Goal: Task Accomplishment & Management: Manage account settings

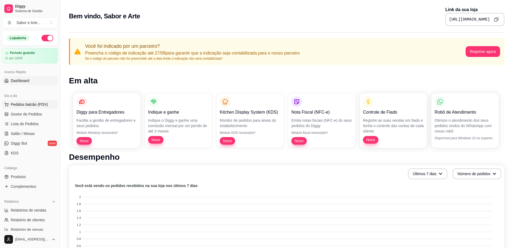
click at [29, 105] on span "Pedidos balcão (PDV)" at bounding box center [29, 104] width 37 height 5
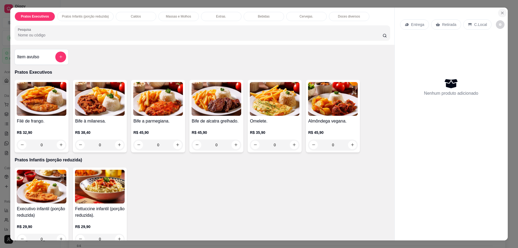
click at [498, 15] on button "Close" at bounding box center [502, 13] width 9 height 9
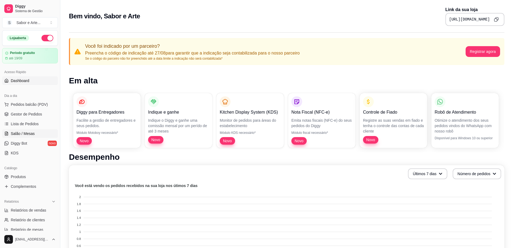
click at [27, 134] on span "Salão / Mesas" at bounding box center [23, 133] width 24 height 5
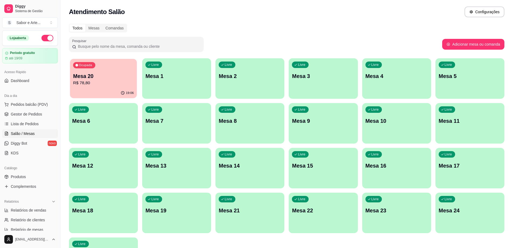
click at [109, 82] on p "R$ 78,80" at bounding box center [103, 83] width 61 height 6
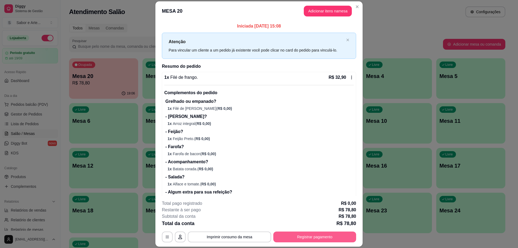
click at [306, 235] on button "Registrar pagamento" at bounding box center [314, 236] width 83 height 11
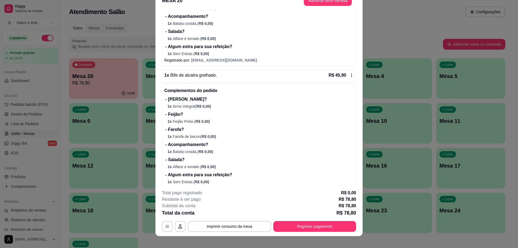
scroll to position [16, 0]
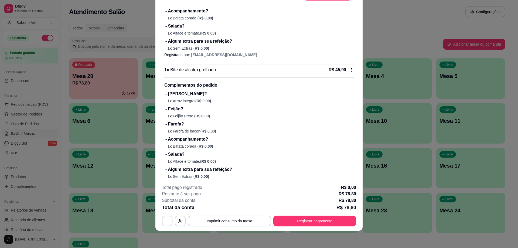
click at [168, 220] on button "button" at bounding box center [167, 221] width 11 height 11
click at [175, 220] on button "button" at bounding box center [180, 221] width 11 height 11
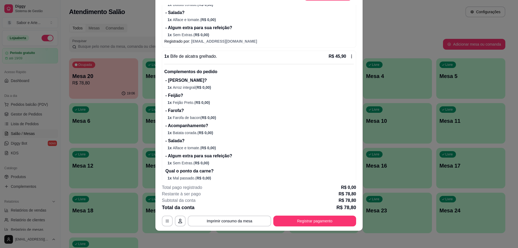
scroll to position [161, 0]
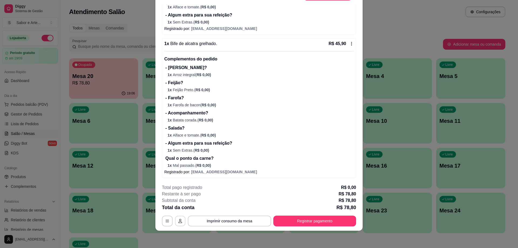
click at [178, 221] on icon "button" at bounding box center [180, 221] width 4 height 4
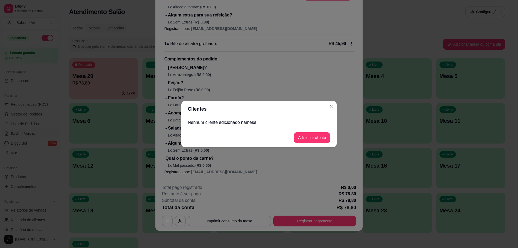
click at [319, 132] on button "Adicionar cliente" at bounding box center [312, 137] width 36 height 11
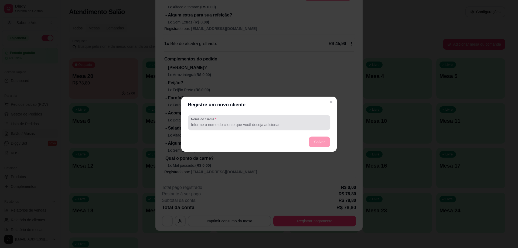
click at [246, 123] on input "Nome do cliente" at bounding box center [259, 124] width 136 height 5
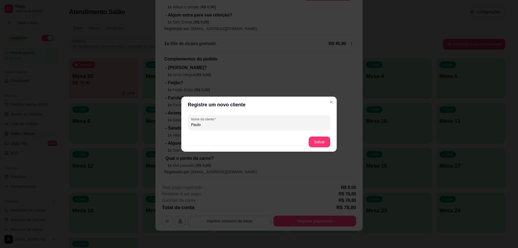
type input "Paulo"
click at [323, 142] on button "Salvar" at bounding box center [319, 141] width 22 height 11
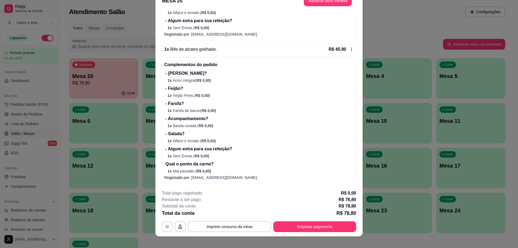
scroll to position [16, 0]
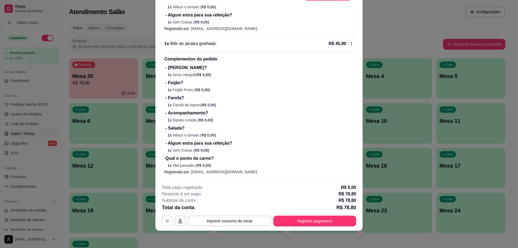
click at [169, 221] on button "button" at bounding box center [167, 220] width 11 height 11
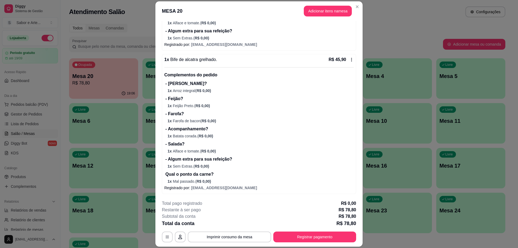
scroll to position [102, 0]
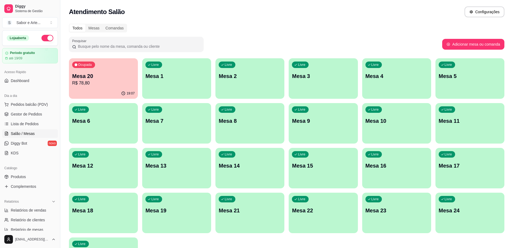
click at [82, 86] on p "R$ 78,80" at bounding box center [103, 83] width 63 height 6
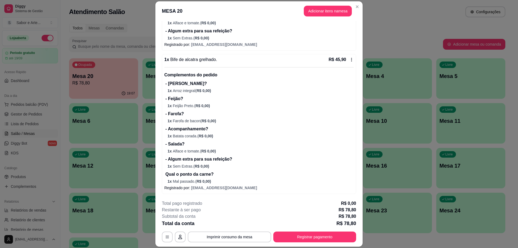
scroll to position [0, 0]
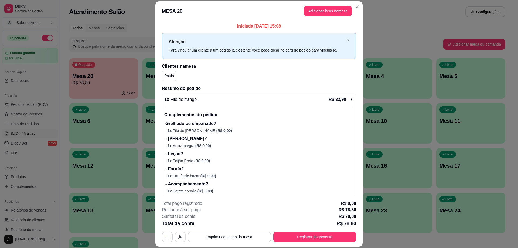
click at [181, 236] on button "button" at bounding box center [180, 236] width 11 height 11
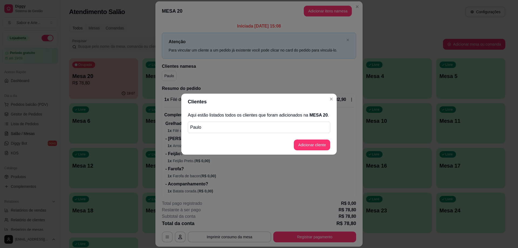
drag, startPoint x: 245, startPoint y: 125, endPoint x: 210, endPoint y: 127, distance: 35.6
click at [209, 127] on p "Paulo" at bounding box center [258, 127] width 137 height 6
click at [305, 143] on button "Adicionar cliente" at bounding box center [312, 144] width 36 height 11
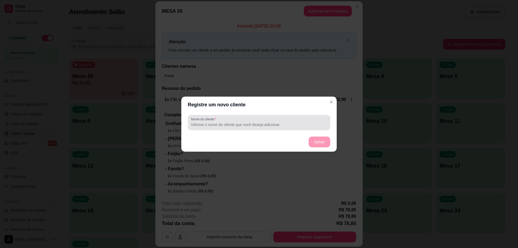
click at [257, 127] on input "Nome do cliente" at bounding box center [259, 124] width 136 height 5
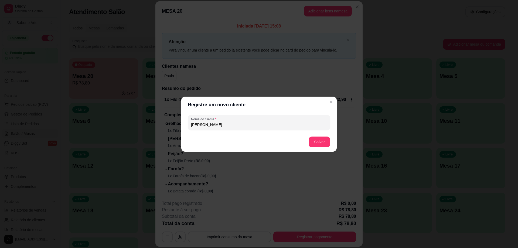
type input "[PERSON_NAME]"
click at [310, 142] on button "Salvar" at bounding box center [319, 141] width 21 height 11
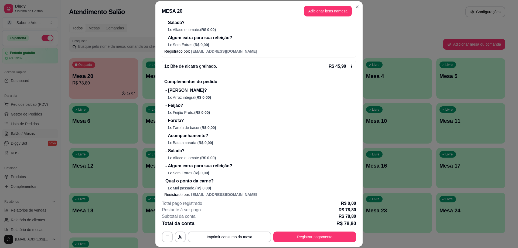
scroll to position [183, 0]
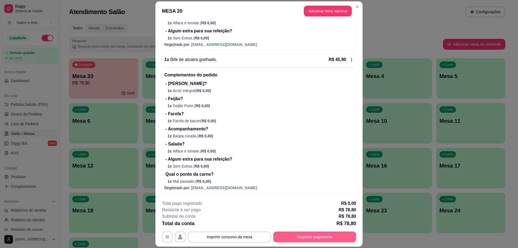
click at [321, 235] on button "Registrar pagamento" at bounding box center [314, 236] width 83 height 11
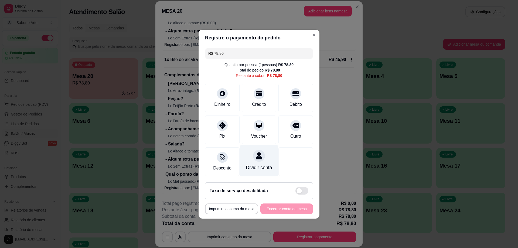
click at [267, 167] on div "Dividir conta" at bounding box center [259, 167] width 26 height 7
click at [257, 73] on div "Restante a cobrar R$ 78,80" at bounding box center [259, 75] width 46 height 5
drag, startPoint x: 269, startPoint y: 67, endPoint x: 271, endPoint y: 64, distance: 4.3
click at [270, 67] on div "R$ 78,80" at bounding box center [271, 69] width 15 height 5
click at [272, 63] on div "Quantia por pessoa ( 1 pessoas) R$ 78,80" at bounding box center [258, 64] width 69 height 5
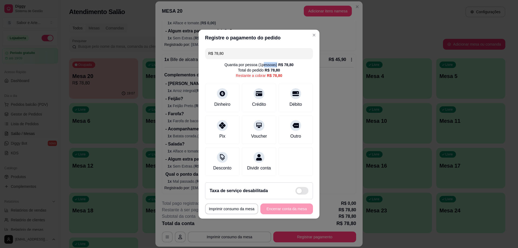
click at [272, 63] on div "Quantia por pessoa ( 1 pessoas) R$ 78,80" at bounding box center [258, 64] width 69 height 5
click at [247, 171] on div "Dividir conta" at bounding box center [259, 167] width 26 height 7
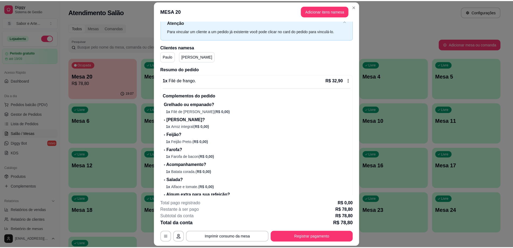
scroll to position [0, 0]
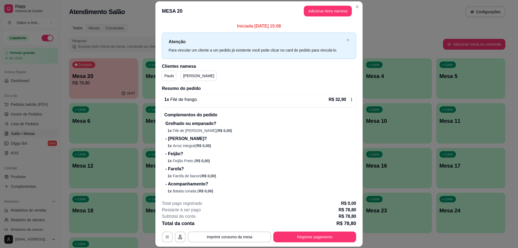
click at [169, 76] on p "Paulo" at bounding box center [169, 75] width 10 height 5
click at [183, 75] on p "[PERSON_NAME]" at bounding box center [198, 75] width 31 height 5
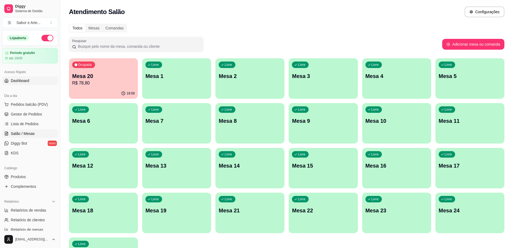
click at [26, 79] on span "Dashboard" at bounding box center [20, 80] width 19 height 5
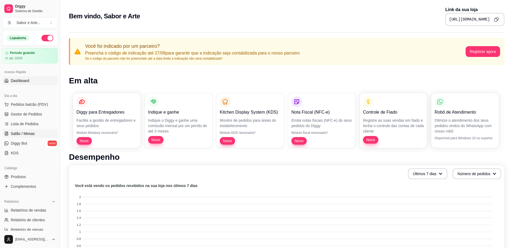
click at [23, 134] on span "Salão / Mesas" at bounding box center [23, 133] width 24 height 5
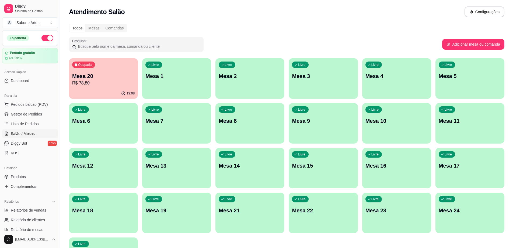
click at [84, 80] on div "Mesa 20 R$ 78,80" at bounding box center [103, 79] width 63 height 14
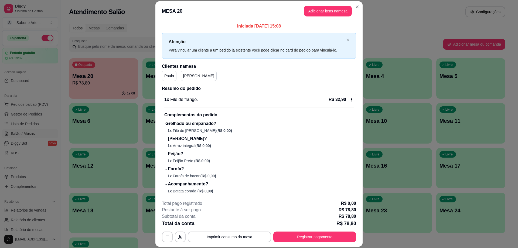
click at [345, 208] on p "R$ 78,80" at bounding box center [347, 209] width 18 height 6
click at [344, 200] on p "R$ 0,00" at bounding box center [348, 203] width 15 height 6
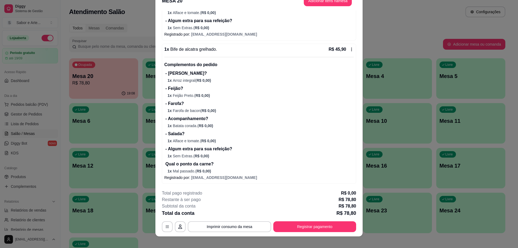
scroll to position [16, 0]
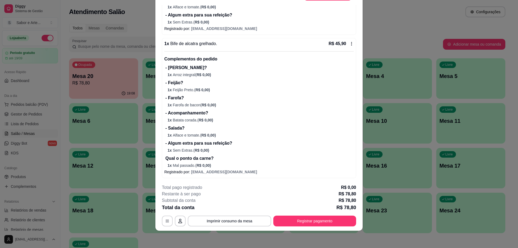
click at [237, 173] on span "[EMAIL_ADDRESS][DOMAIN_NAME]" at bounding box center [224, 172] width 66 height 4
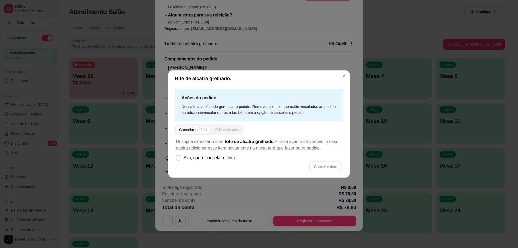
click at [224, 131] on div "Editar clientes" at bounding box center [227, 129] width 24 height 5
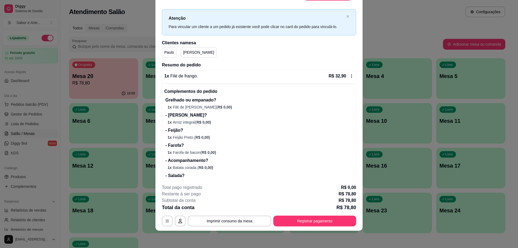
scroll to position [0, 0]
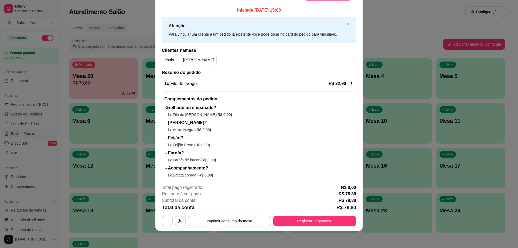
click at [273, 124] on p "- [PERSON_NAME]?" at bounding box center [259, 122] width 188 height 6
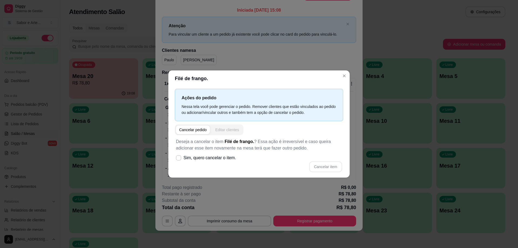
click at [230, 132] on div "Editar clientes" at bounding box center [227, 129] width 24 height 5
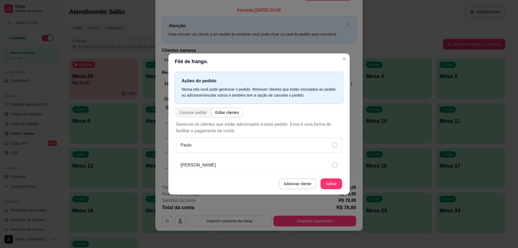
click at [237, 142] on div "Paulo" at bounding box center [259, 145] width 166 height 16
click at [335, 184] on button "Salvar" at bounding box center [330, 183] width 21 height 11
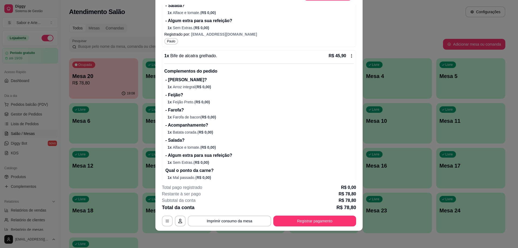
scroll to position [189, 0]
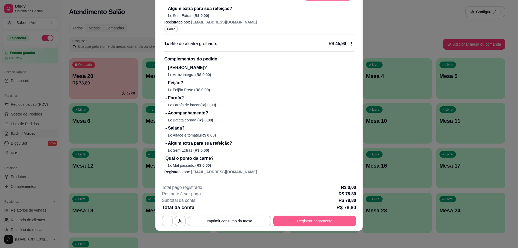
click at [323, 222] on button "Registrar pagamento" at bounding box center [314, 220] width 83 height 11
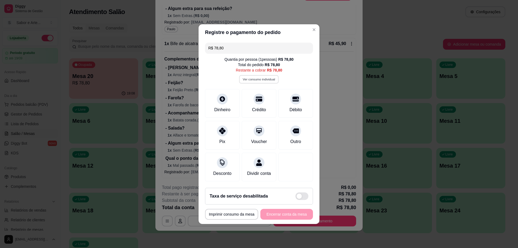
click at [264, 76] on button "Ver consumo individual" at bounding box center [259, 79] width 40 height 8
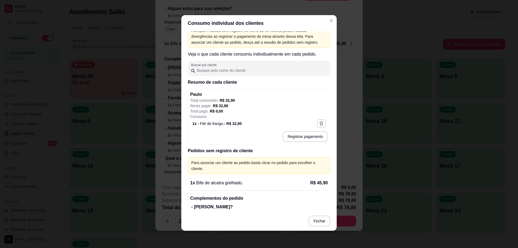
scroll to position [0, 0]
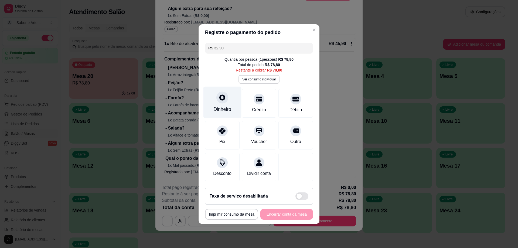
click at [217, 93] on div at bounding box center [222, 97] width 12 height 12
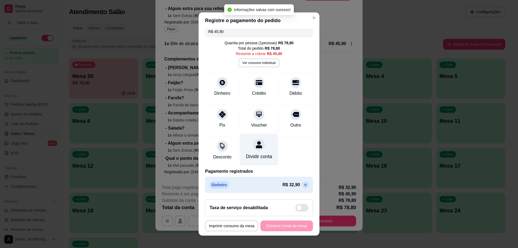
scroll to position [11, 0]
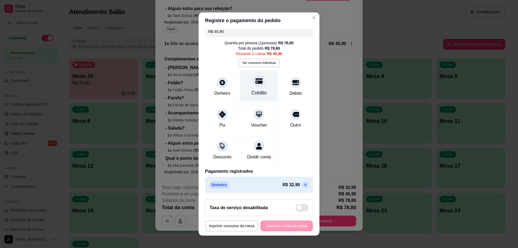
click at [244, 78] on div "Crédito" at bounding box center [259, 86] width 38 height 32
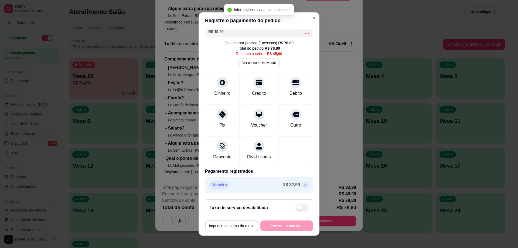
type input "R$ 0,00"
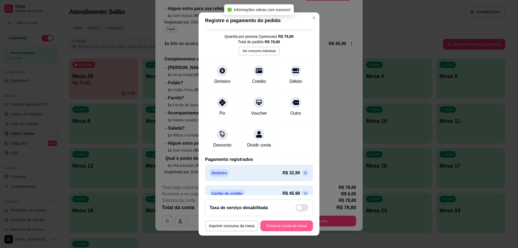
click at [287, 227] on button "Encerrar conta da mesa" at bounding box center [286, 225] width 53 height 11
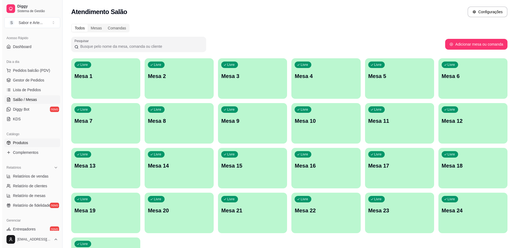
scroll to position [0, 0]
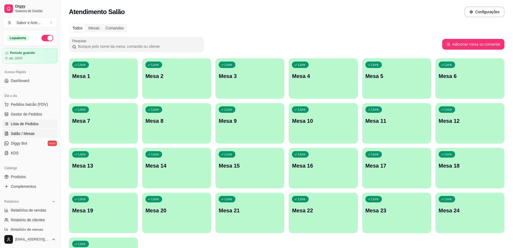
click at [29, 125] on span "Lista de Pedidos" at bounding box center [25, 123] width 28 height 5
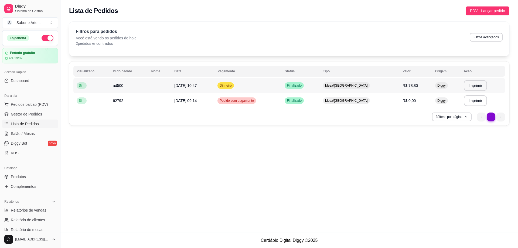
click at [416, 83] on td "R$ 78,80" at bounding box center [415, 85] width 33 height 15
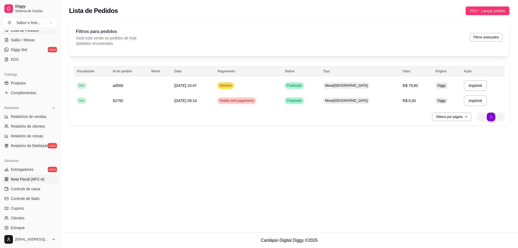
scroll to position [108, 0]
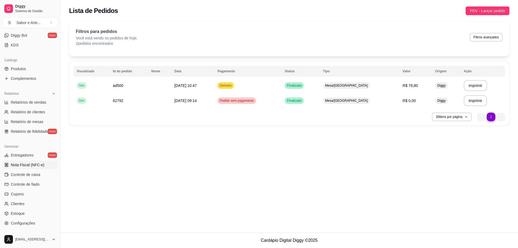
click at [31, 165] on span "Nota Fiscal (NFC-e)" at bounding box center [27, 164] width 33 height 5
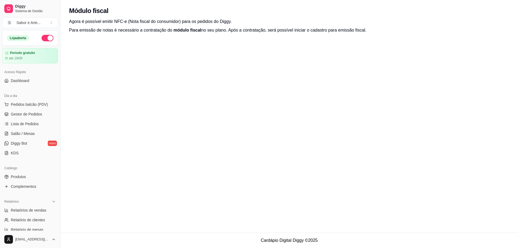
click at [26, 85] on div "Acesso Rápido Dashboard" at bounding box center [30, 77] width 60 height 22
click at [26, 82] on span "Dashboard" at bounding box center [20, 80] width 19 height 5
